Goal: Task Accomplishment & Management: Complete application form

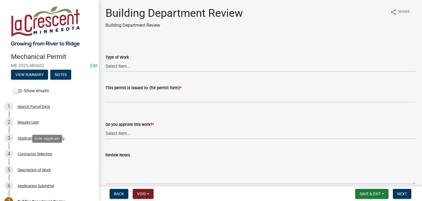
click at [37, 152] on div "Contractor Selection" at bounding box center [35, 154] width 35 height 4
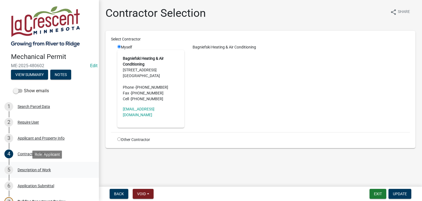
click at [42, 170] on div "Description of Work" at bounding box center [34, 170] width 33 height 4
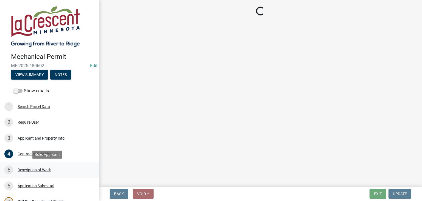
select select "ba376bc7-491f-4e2f-afbb-da92a65d87cf"
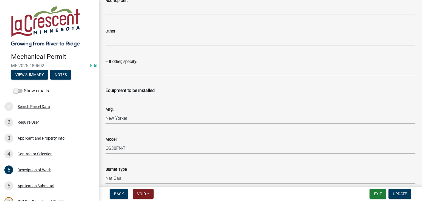
scroll to position [770, 0]
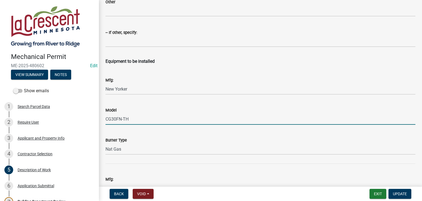
drag, startPoint x: 129, startPoint y: 120, endPoint x: 105, endPoint y: 119, distance: 24.2
click at [105, 119] on div "Model CG30FN-TH" at bounding box center [260, 112] width 319 height 26
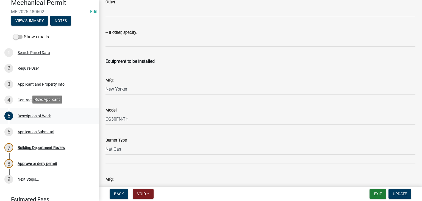
scroll to position [55, 0]
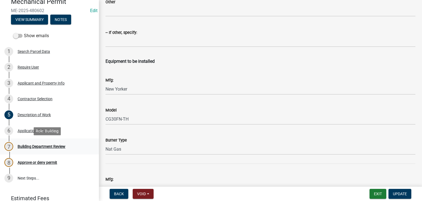
click at [41, 145] on div "Building Department Review" at bounding box center [42, 146] width 48 height 4
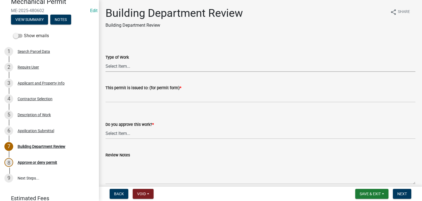
click at [118, 68] on select "Select Item... Furnace Gas Piping Other" at bounding box center [261, 66] width 310 height 11
click at [106, 61] on select "Select Item... Furnace Gas Piping Other" at bounding box center [261, 66] width 310 height 11
select select "70ef6d86-c8b6-4c91-84db-8f604e2bf80a"
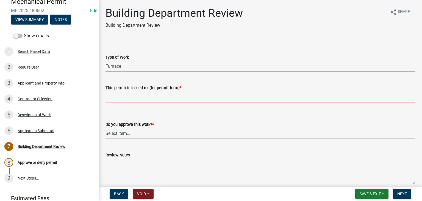
click at [117, 95] on input "This permit is issued to: (for permit form) *" at bounding box center [261, 96] width 310 height 11
paste input "Natural Gas-Fired Water Boiler"
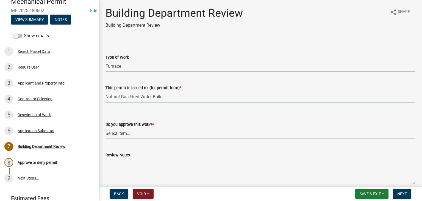
click at [106, 97] on input "Natural Gas-Fired Water Boiler" at bounding box center [261, 96] width 310 height 11
type input "Replace Natural Gas-Fired Water Boiler"
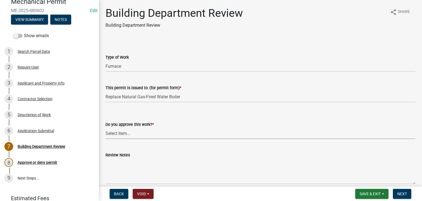
click at [129, 131] on select "Select Item... Yes No" at bounding box center [261, 133] width 310 height 11
click at [106, 128] on select "Select Item... Yes No" at bounding box center [261, 133] width 310 height 11
select select "37378350-7d0d-477f-82ec-8efafc5a58ee"
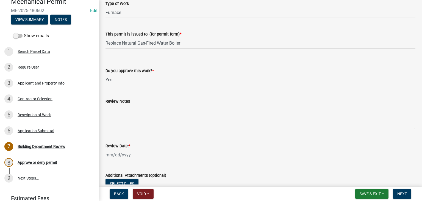
scroll to position [55, 0]
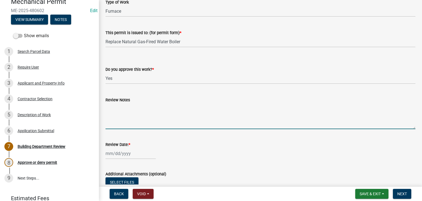
click at [117, 114] on textarea "Review Notes" at bounding box center [261, 116] width 310 height 26
type textarea "Call for inspection"
select select "9"
select select "2025"
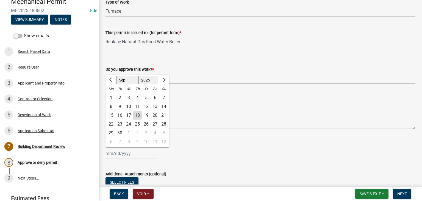
click at [128, 152] on div "[PERSON_NAME] Feb Mar Apr [PERSON_NAME][DATE] Oct Nov [DATE] 1526 1527 1528 152…" at bounding box center [131, 153] width 50 height 11
click at [134, 115] on div "18" at bounding box center [137, 115] width 9 height 9
type input "[DATE]"
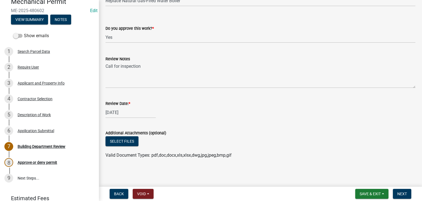
scroll to position [97, 0]
click at [402, 193] on span "Next" at bounding box center [403, 193] width 10 height 4
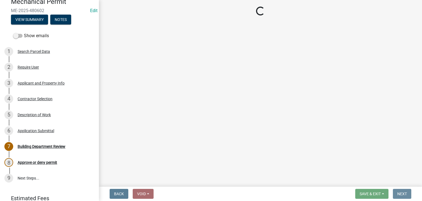
scroll to position [0, 0]
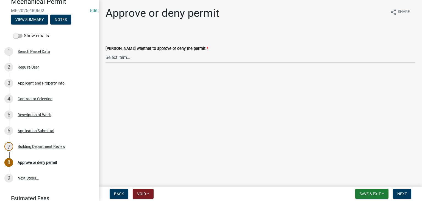
click at [120, 57] on select "Select Item... Approve Deny" at bounding box center [261, 57] width 310 height 11
click at [106, 52] on select "Select Item... Approve Deny" at bounding box center [261, 57] width 310 height 11
select select "88bf7e0c-75ff-4597-a627-4d225f4524a2"
click at [402, 194] on span "Next" at bounding box center [403, 193] width 10 height 4
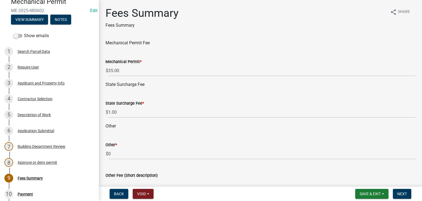
scroll to position [31, 0]
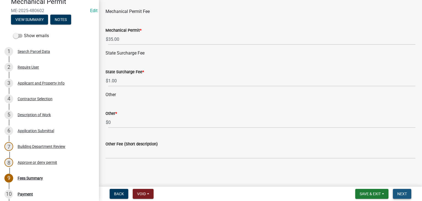
click at [399, 192] on span "Next" at bounding box center [403, 193] width 10 height 4
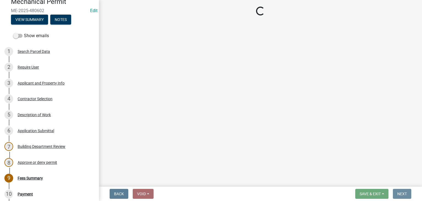
scroll to position [0, 0]
select select "3: 3"
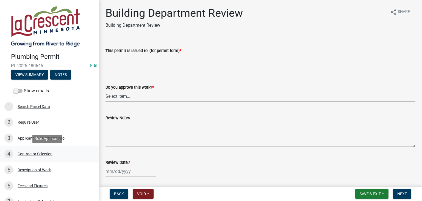
click at [35, 153] on div "Contractor Selection" at bounding box center [35, 154] width 35 height 4
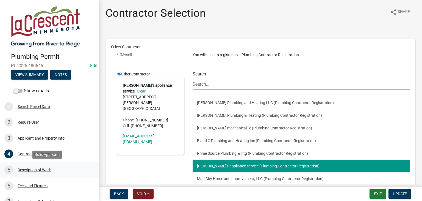
click at [32, 169] on div "Description of Work" at bounding box center [34, 170] width 33 height 4
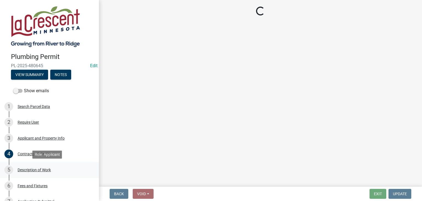
select select "59bf33d4-9d5c-4e7c-8b9a-7c1b13f00426"
select select "28f4028a-693d-415b-8130-38cfe69d94b3"
select select "4af7cc83-1d25-4c0b-a329-4ae30bd591bb"
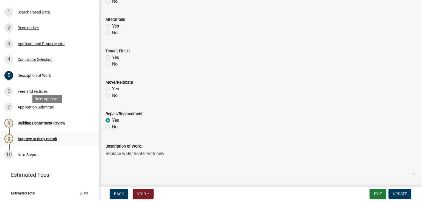
scroll to position [95, 0]
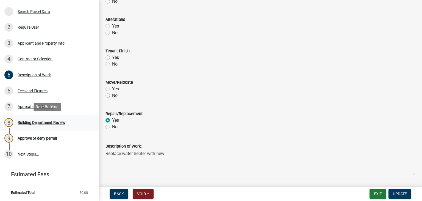
click at [56, 122] on div "Building Department Review" at bounding box center [42, 122] width 48 height 4
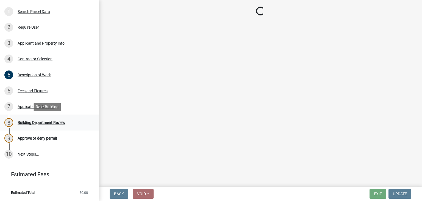
scroll to position [0, 0]
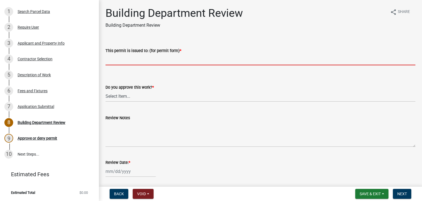
click at [133, 62] on input "This permit is issued to: (for permit form) *" at bounding box center [261, 59] width 310 height 11
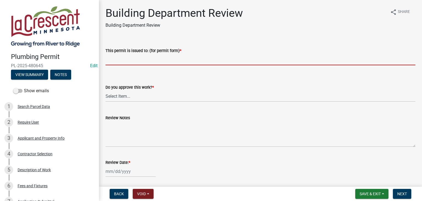
type input "Replace water heater"
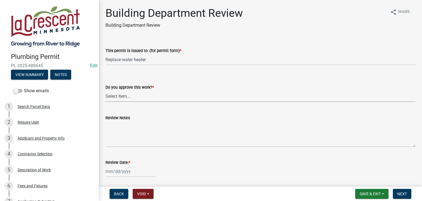
click at [121, 95] on select "Select Item... Yes No" at bounding box center [261, 95] width 310 height 11
click at [106, 90] on select "Select Item... Yes No" at bounding box center [261, 95] width 310 height 11
select select "9c2ff93d-aa12-4325-a399-8f157d8c1742"
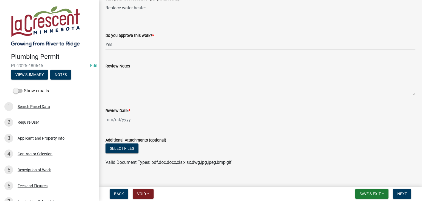
scroll to position [59, 0]
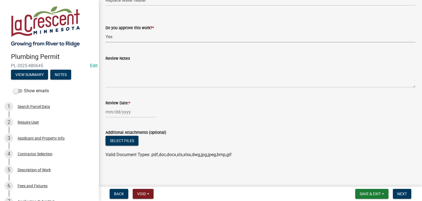
click at [119, 110] on div at bounding box center [131, 111] width 50 height 11
select select "9"
select select "2025"
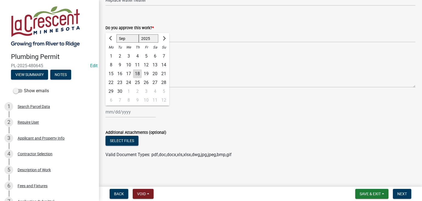
click at [137, 73] on div "18" at bounding box center [137, 73] width 9 height 9
type input "[DATE]"
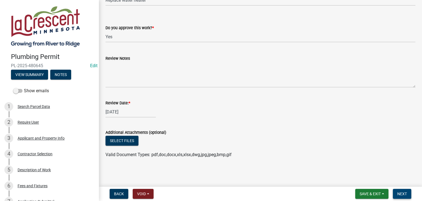
click at [400, 193] on span "Next" at bounding box center [403, 193] width 10 height 4
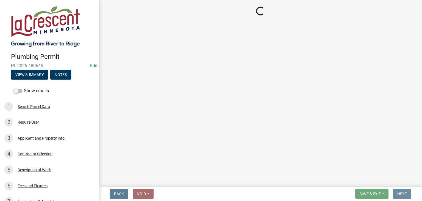
scroll to position [0, 0]
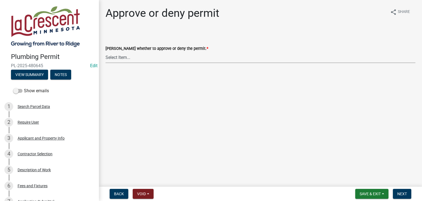
click at [118, 57] on select "Select Item... Approve Deny" at bounding box center [261, 57] width 310 height 11
click at [106, 52] on select "Select Item... Approve Deny" at bounding box center [261, 57] width 310 height 11
select select "2e674bca-1355-4364-b030-a37ceb2ac895"
click at [403, 193] on span "Next" at bounding box center [403, 193] width 10 height 4
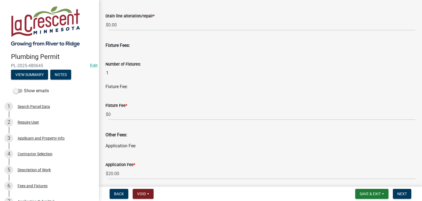
scroll to position [248, 0]
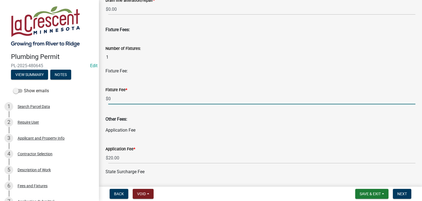
click at [120, 100] on input "0" at bounding box center [262, 98] width 308 height 11
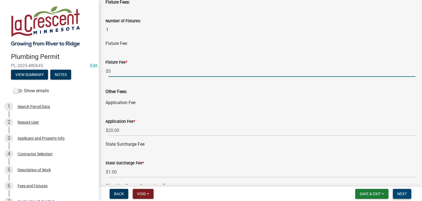
type input "5"
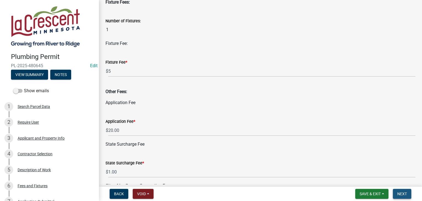
click at [399, 194] on span "Next" at bounding box center [403, 193] width 10 height 4
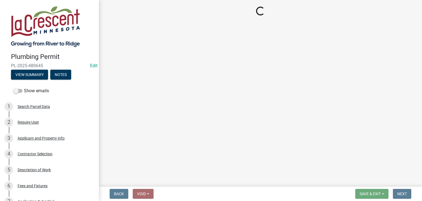
select select "3: 3"
